Goal: Transaction & Acquisition: Purchase product/service

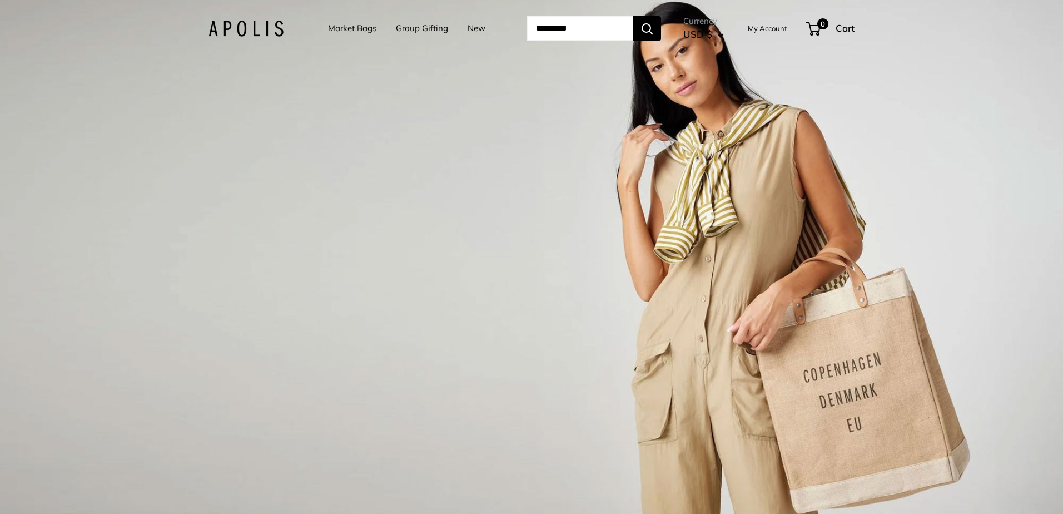
click at [394, 91] on div "1 / 3" at bounding box center [531, 257] width 1063 height 514
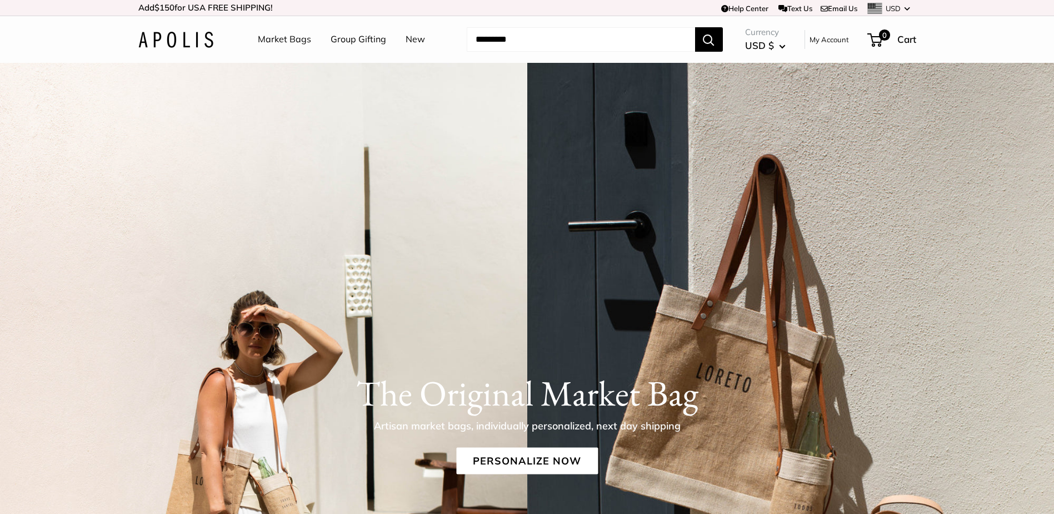
click at [284, 35] on link "Market Bags" at bounding box center [284, 39] width 53 height 17
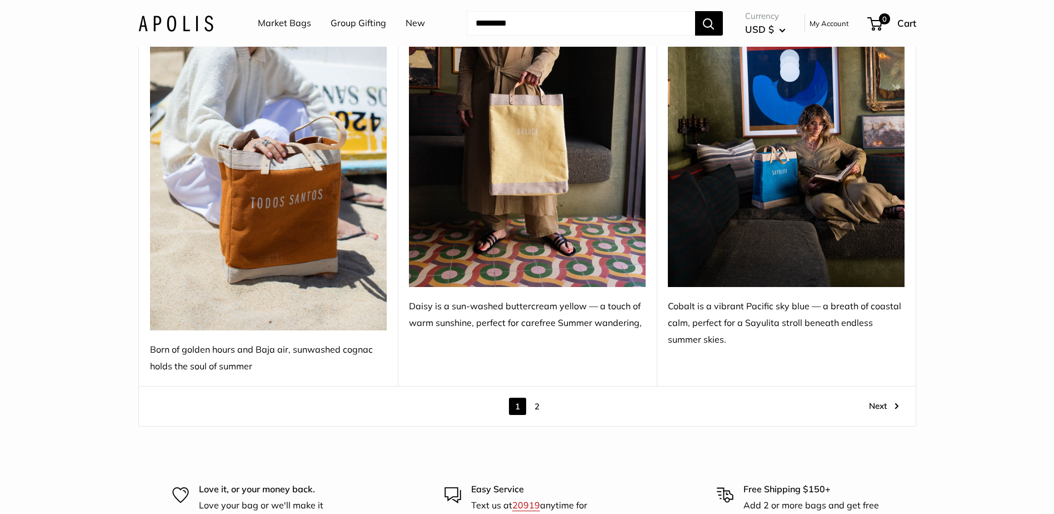
scroll to position [6365, 0]
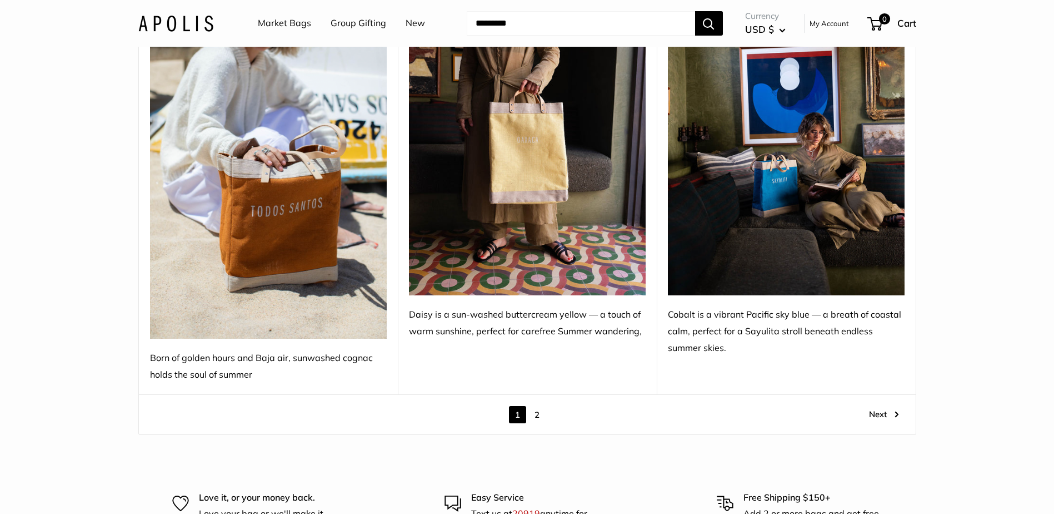
click at [538, 406] on link "2" at bounding box center [537, 414] width 17 height 17
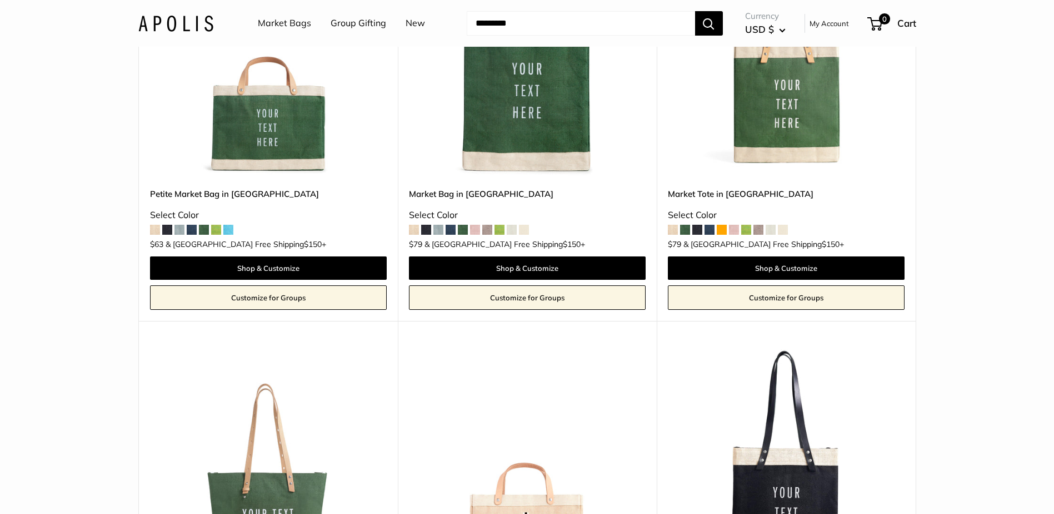
scroll to position [1063, 0]
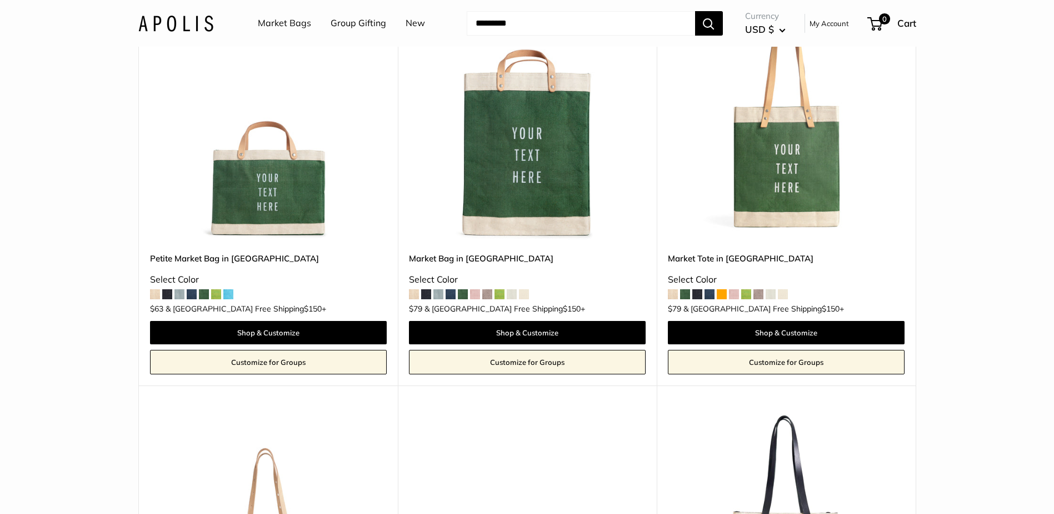
click at [219, 256] on link "Petite Market Bag in [GEOGRAPHIC_DATA]" at bounding box center [268, 258] width 237 height 13
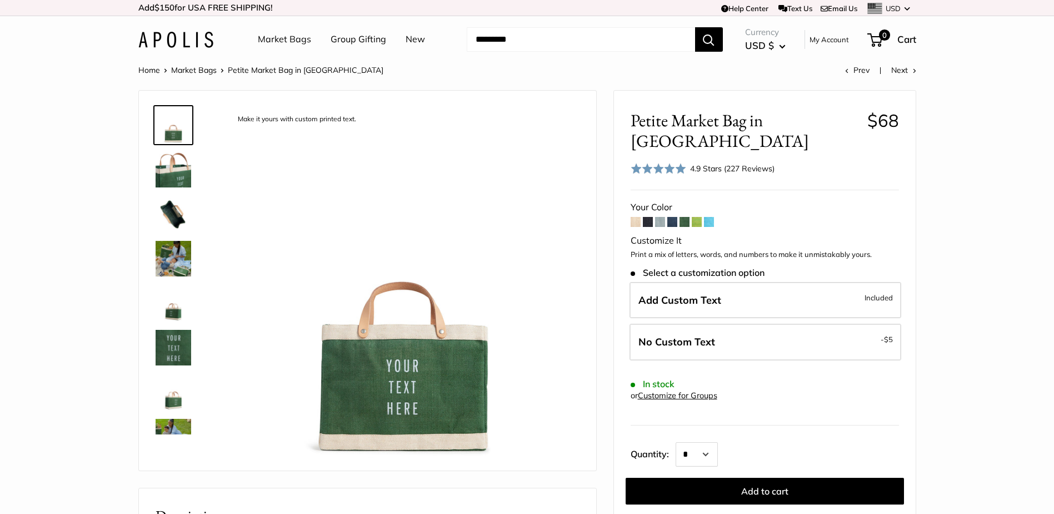
click at [354, 38] on link "Group Gifting" at bounding box center [359, 39] width 56 height 17
click at [670, 217] on span at bounding box center [673, 222] width 10 height 10
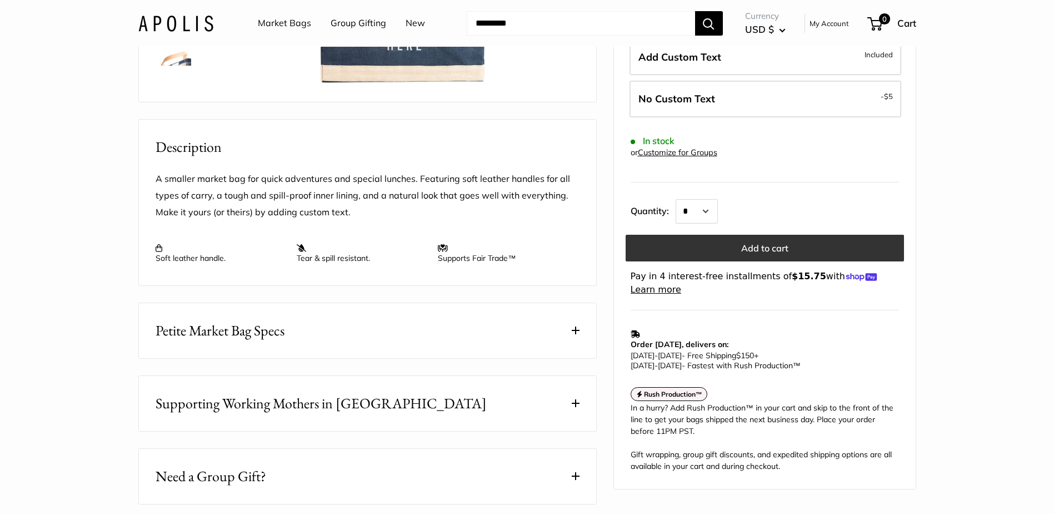
scroll to position [556, 0]
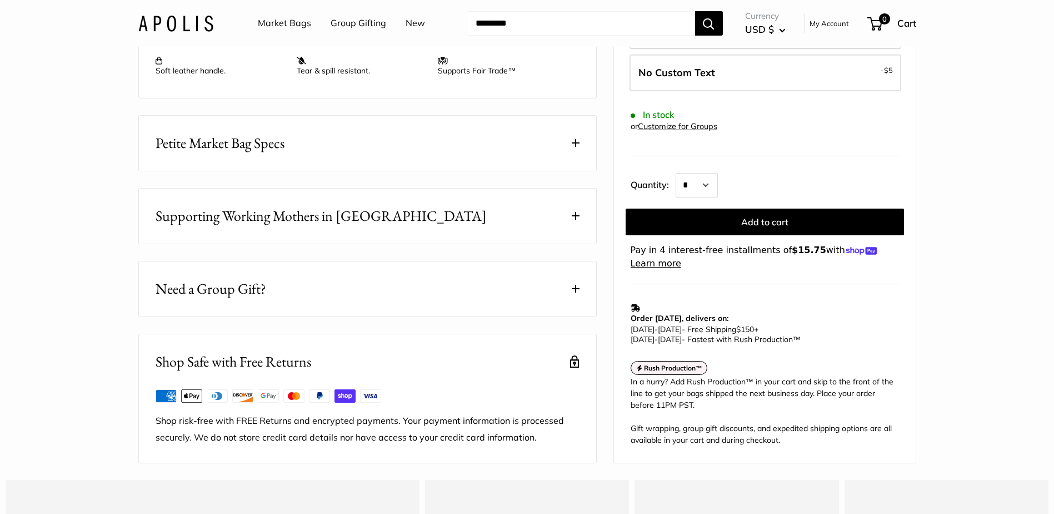
click at [577, 147] on span at bounding box center [576, 143] width 8 height 8
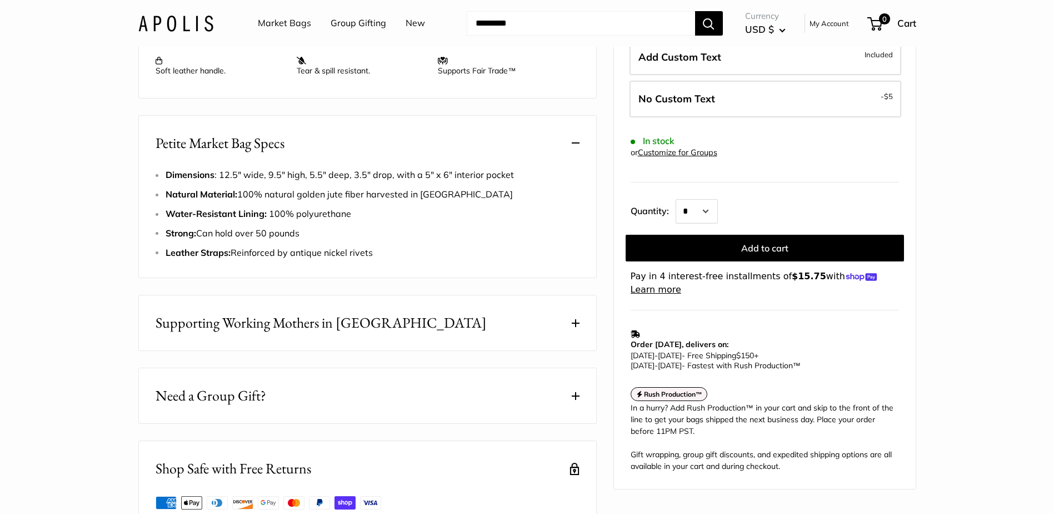
click at [577, 147] on span at bounding box center [576, 143] width 8 height 8
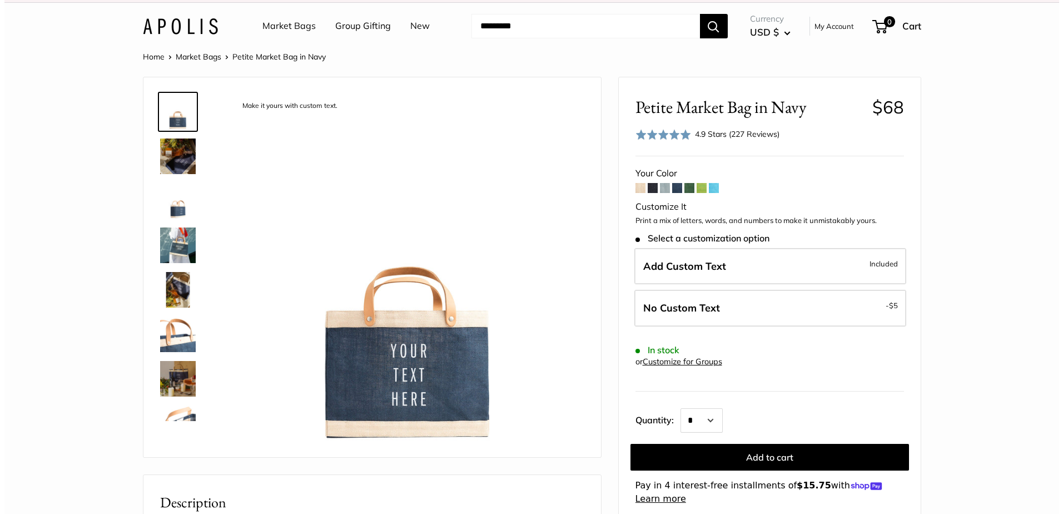
scroll to position [0, 0]
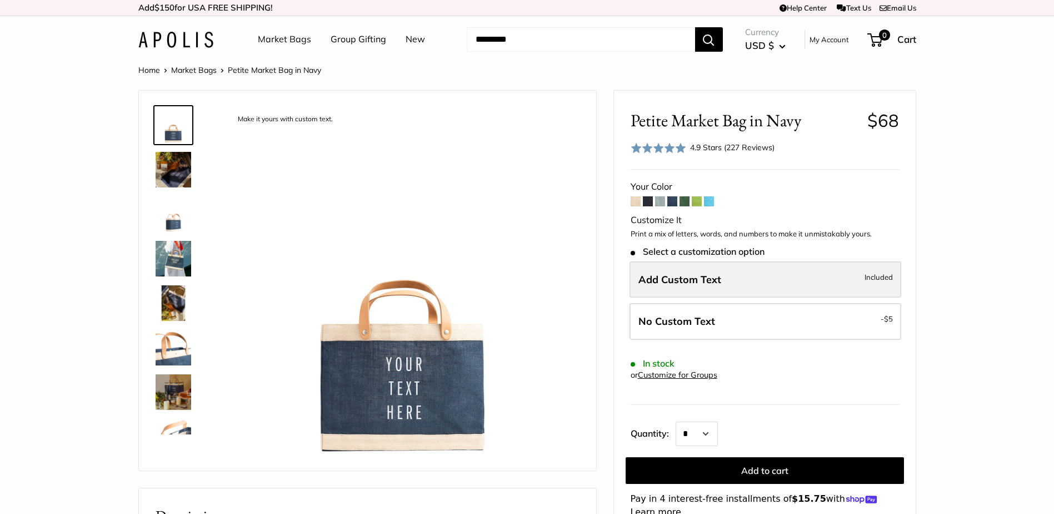
click at [700, 287] on label "Add Custom Text Included" at bounding box center [766, 279] width 272 height 37
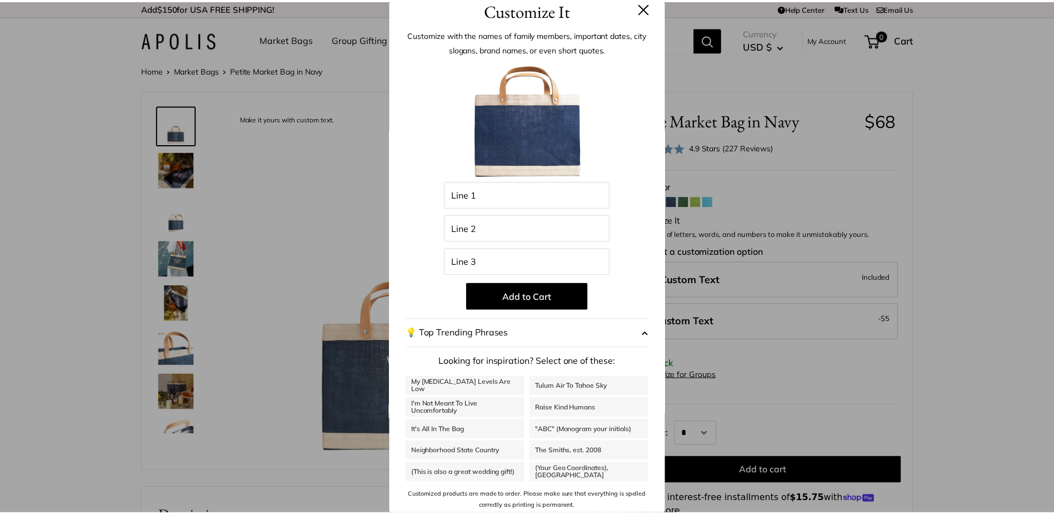
scroll to position [16, 0]
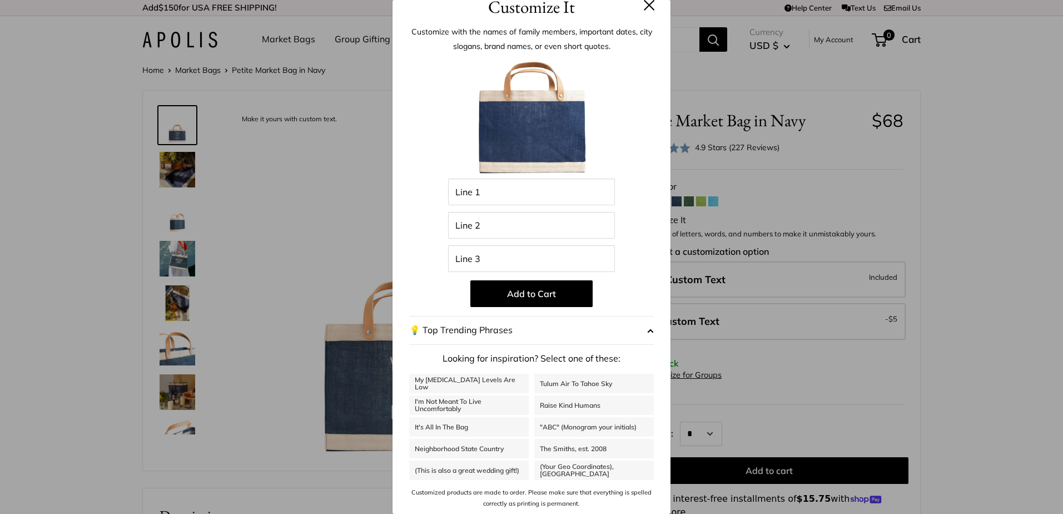
click at [969, 317] on div "Customize It Customize with the names of family members, important dates, city …" at bounding box center [531, 257] width 1063 height 514
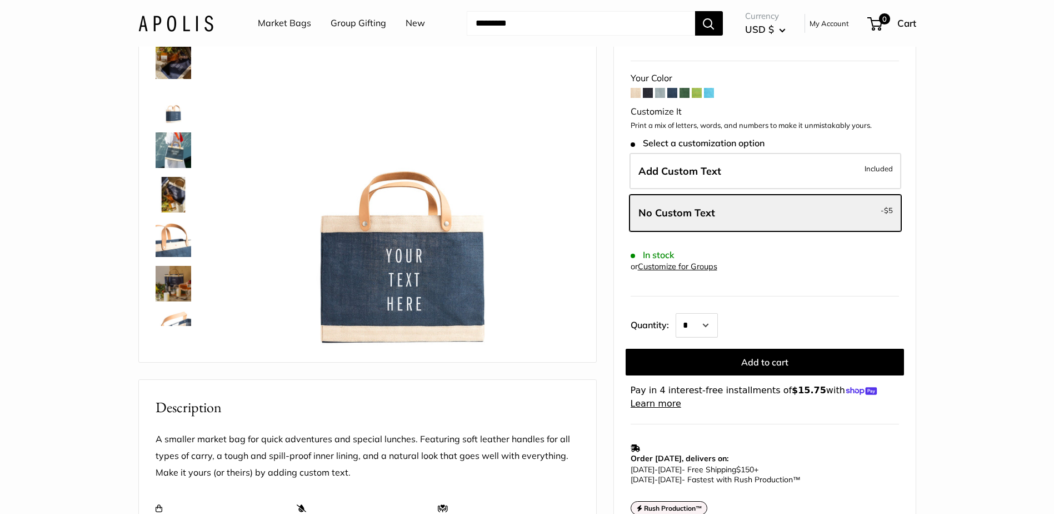
scroll to position [111, 0]
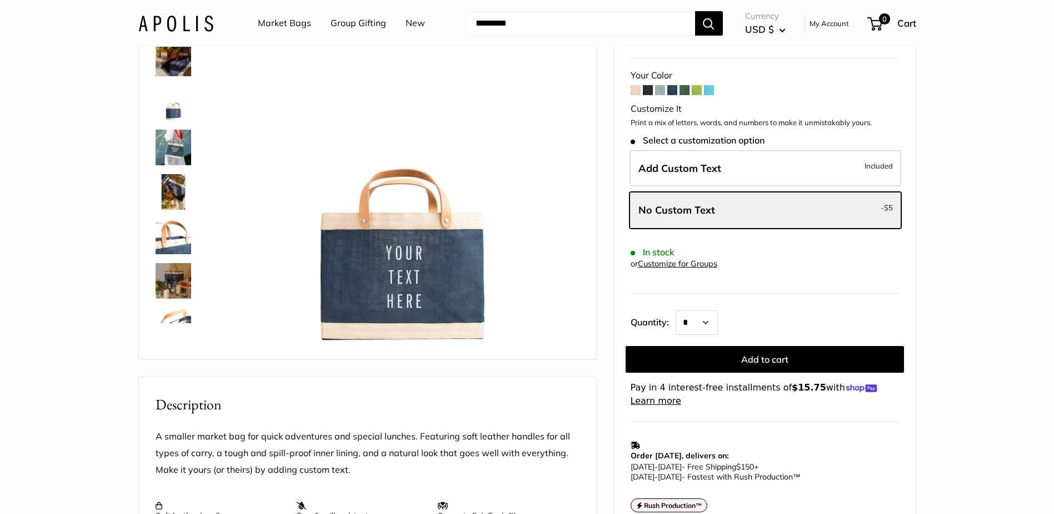
click at [678, 261] on link "Customize for Groups" at bounding box center [677, 263] width 79 height 10
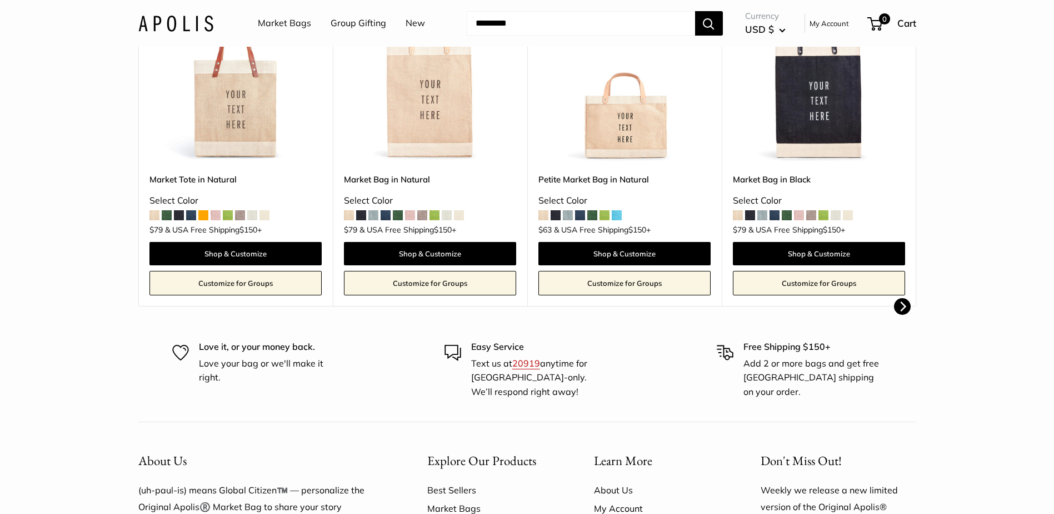
scroll to position [445, 0]
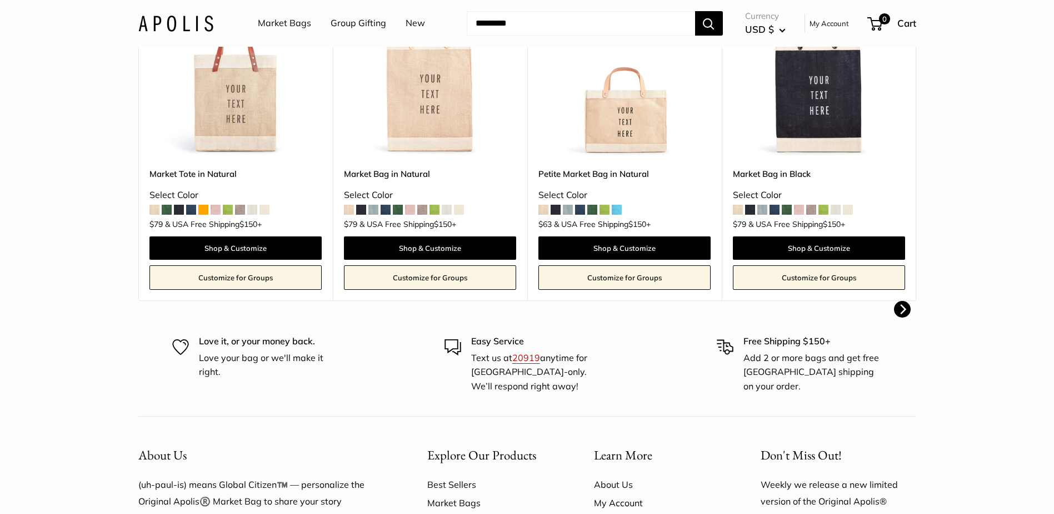
click at [617, 281] on link "Customize for Groups" at bounding box center [625, 277] width 172 height 24
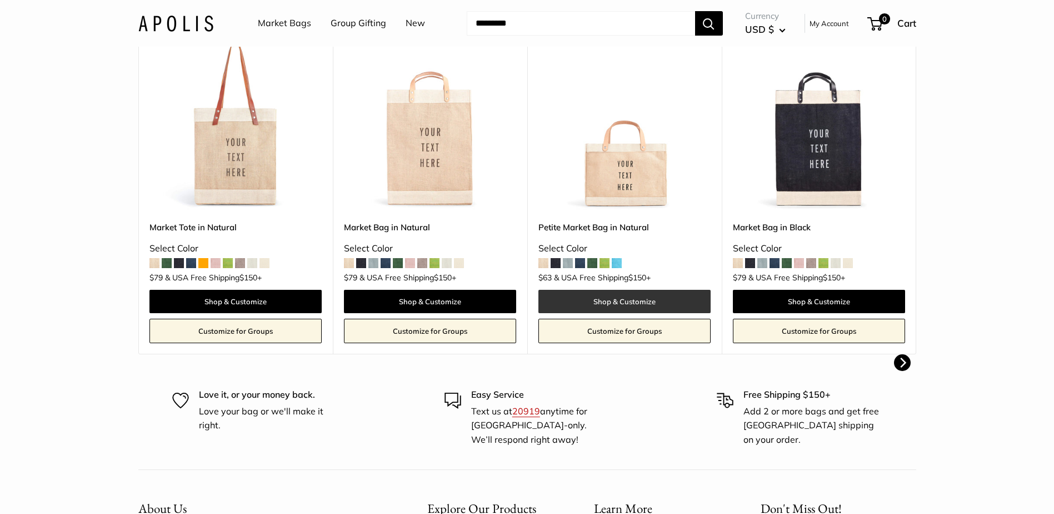
scroll to position [389, 0]
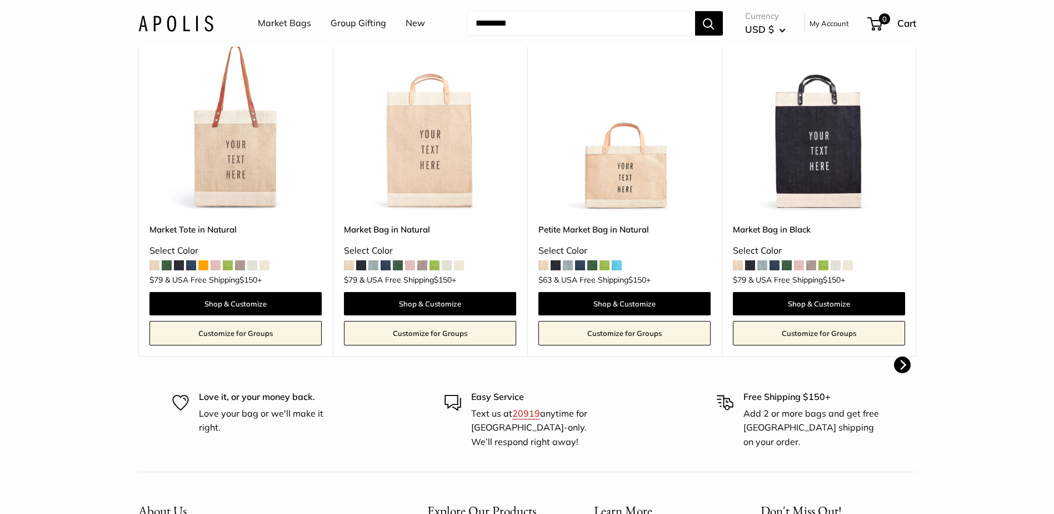
click at [557, 266] on span at bounding box center [556, 265] width 10 height 10
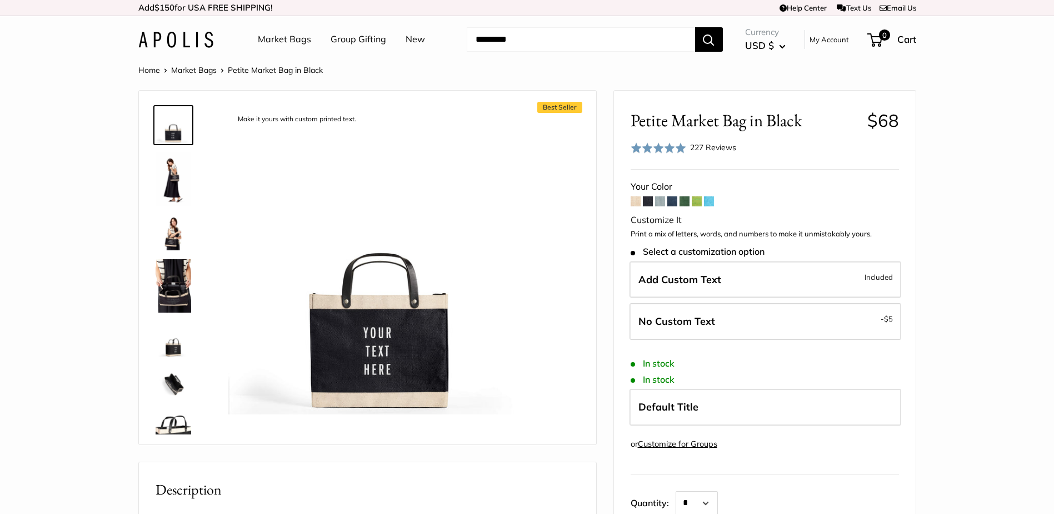
click at [673, 205] on span at bounding box center [673, 201] width 10 height 10
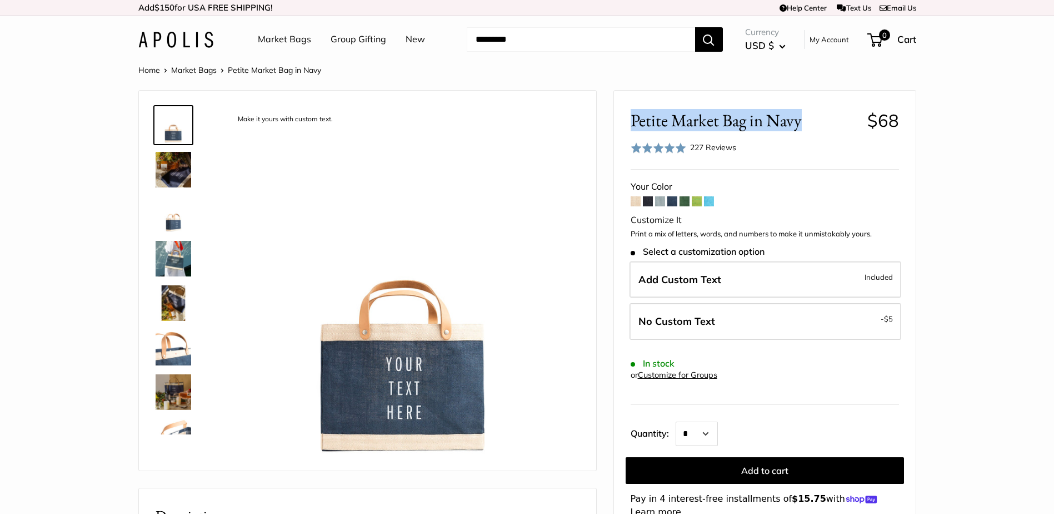
drag, startPoint x: 628, startPoint y: 122, endPoint x: 809, endPoint y: 122, distance: 180.6
click at [809, 122] on div "Petite Market Bag in Navy $68 Rated 4.9 out of 5 227 Reviews Based on 227 revie…" at bounding box center [765, 401] width 302 height 620
copy span "Petite Market Bag in Navy"
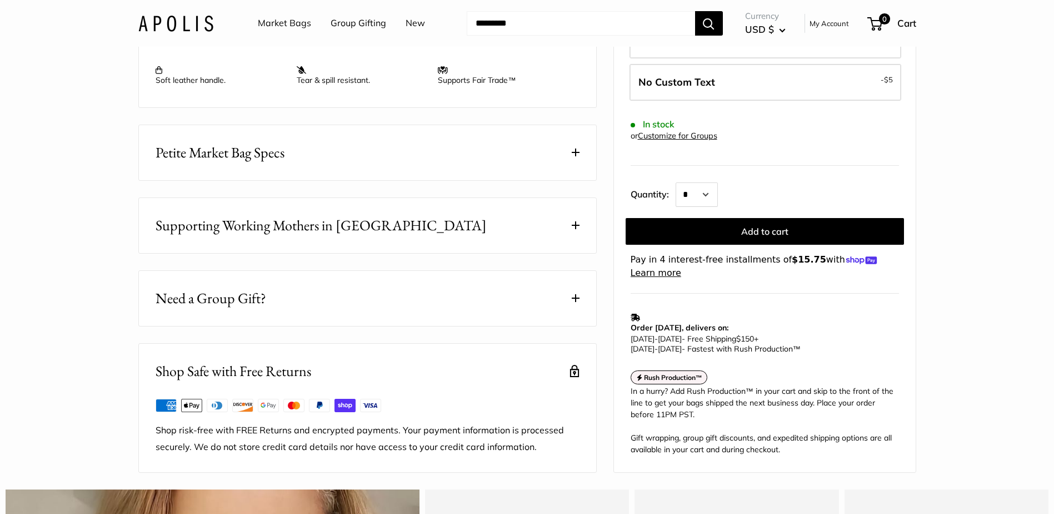
scroll to position [667, 0]
